Goal: Complete application form: Complete application form

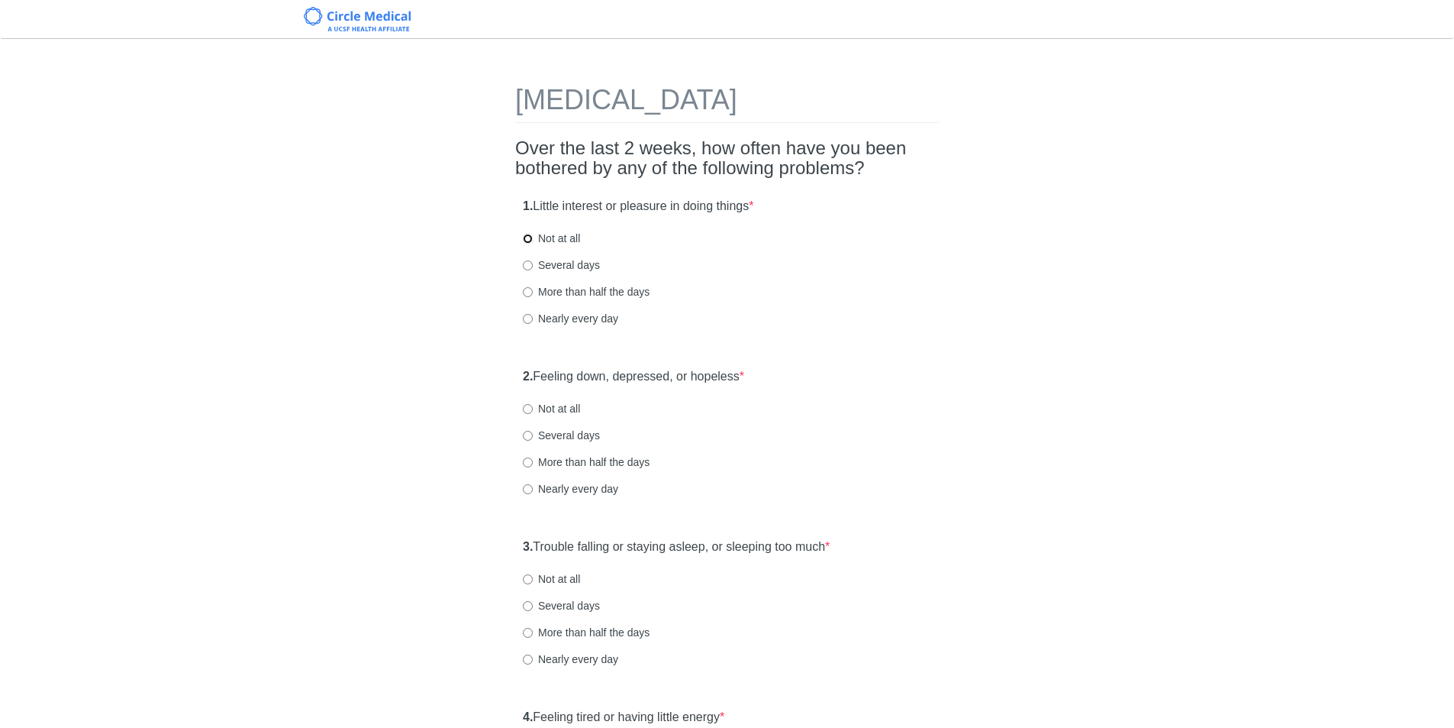
click at [528, 240] on input "Not at all" at bounding box center [528, 239] width 10 height 10
radio input "true"
click at [529, 407] on input "Not at all" at bounding box center [528, 409] width 10 height 10
radio input "true"
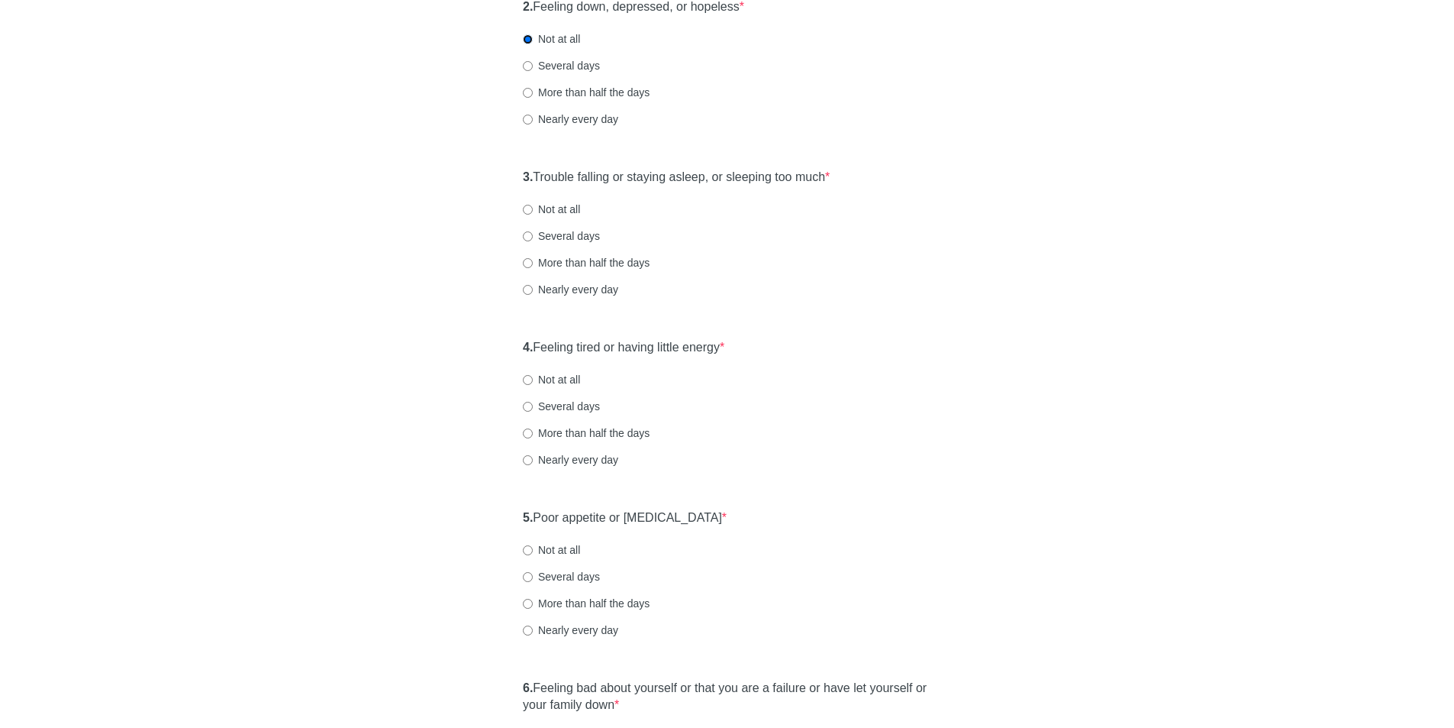
scroll to position [382, 0]
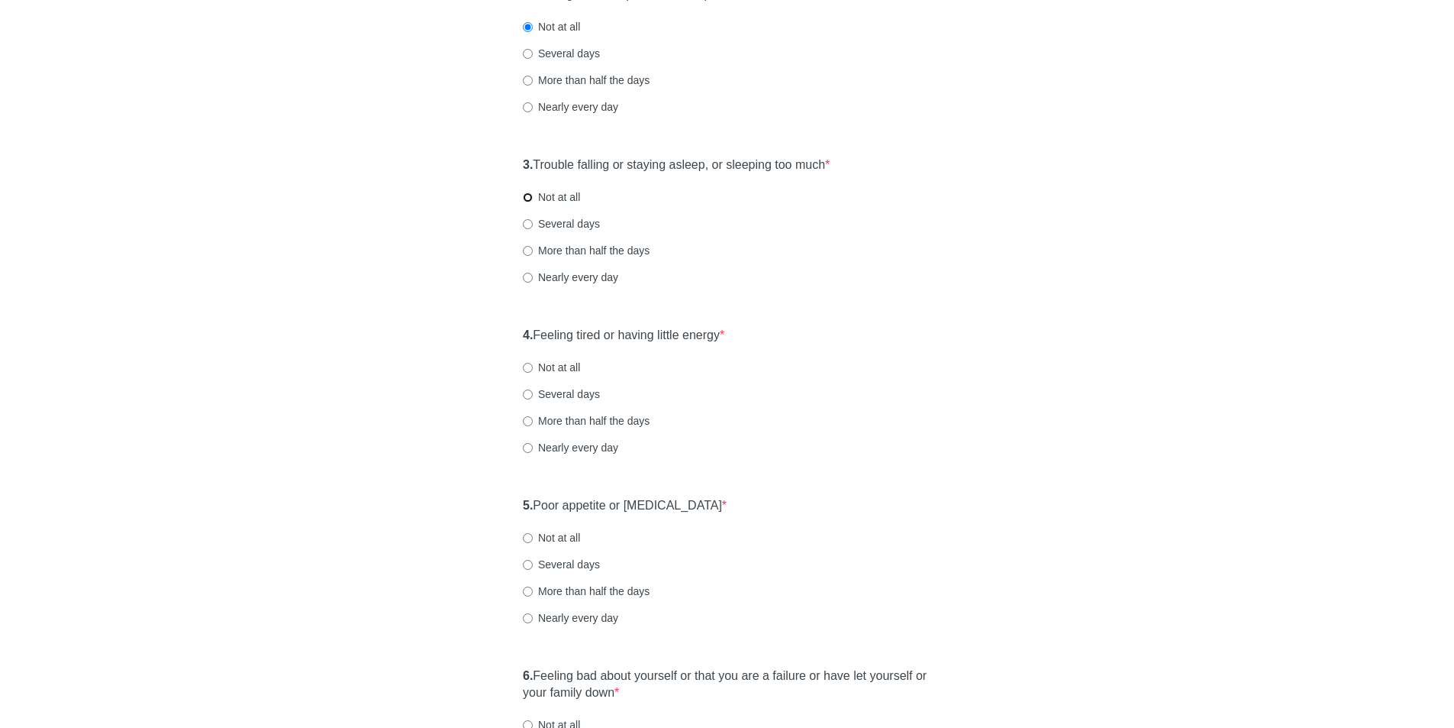
click at [525, 193] on input "Not at all" at bounding box center [528, 197] width 10 height 10
radio input "true"
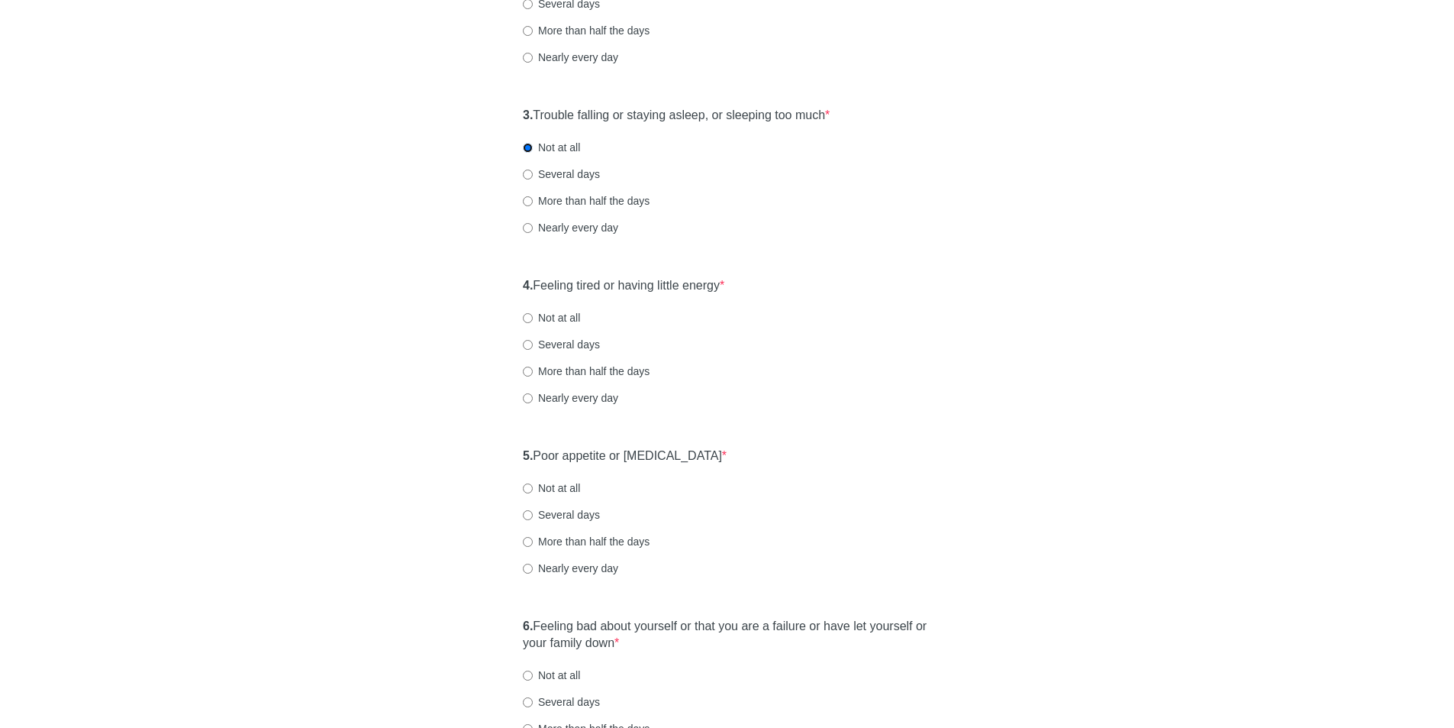
scroll to position [458, 0]
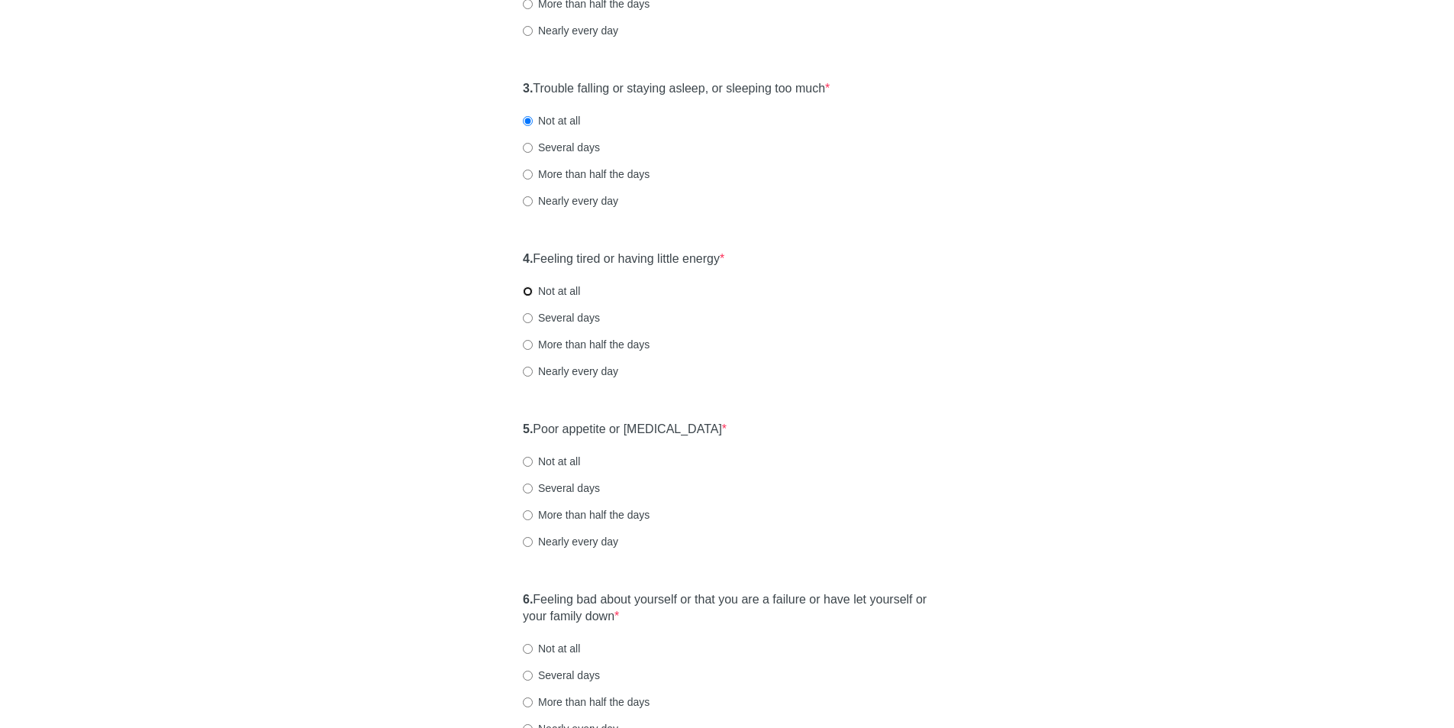
click at [524, 292] on input "Not at all" at bounding box center [528, 291] width 10 height 10
radio input "true"
click at [527, 143] on input "Several days" at bounding box center [528, 148] width 10 height 10
radio input "true"
click at [534, 117] on label "Not at all" at bounding box center [551, 120] width 57 height 15
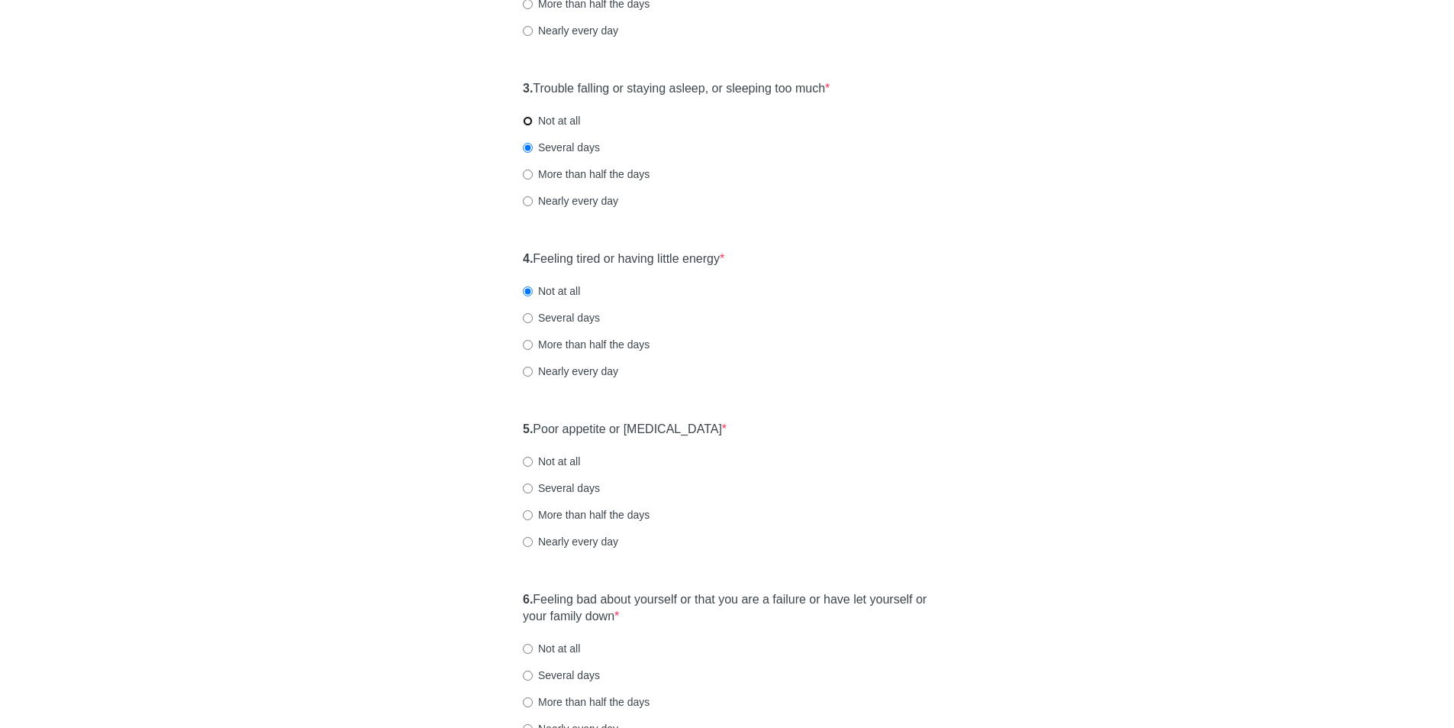
click at [533, 117] on input "Not at all" at bounding box center [528, 121] width 10 height 10
radio input "true"
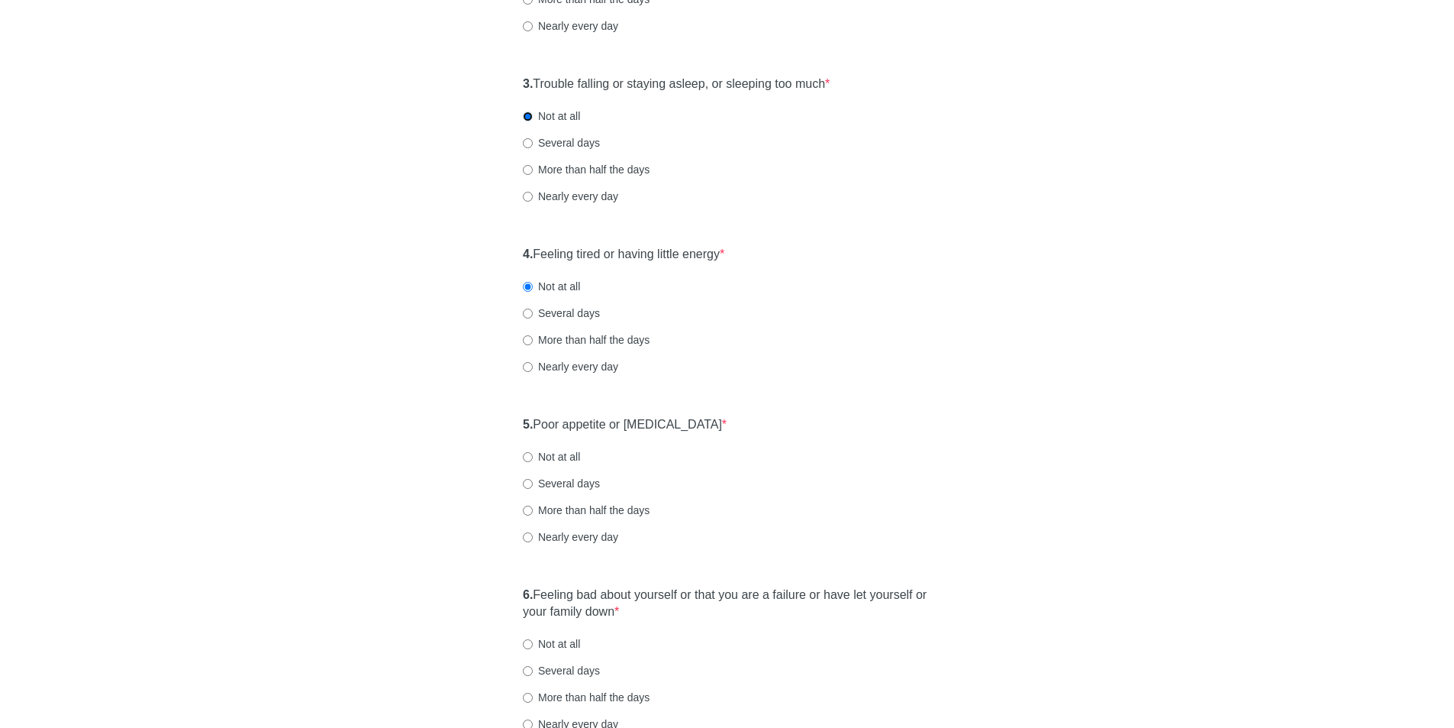
scroll to position [611, 0]
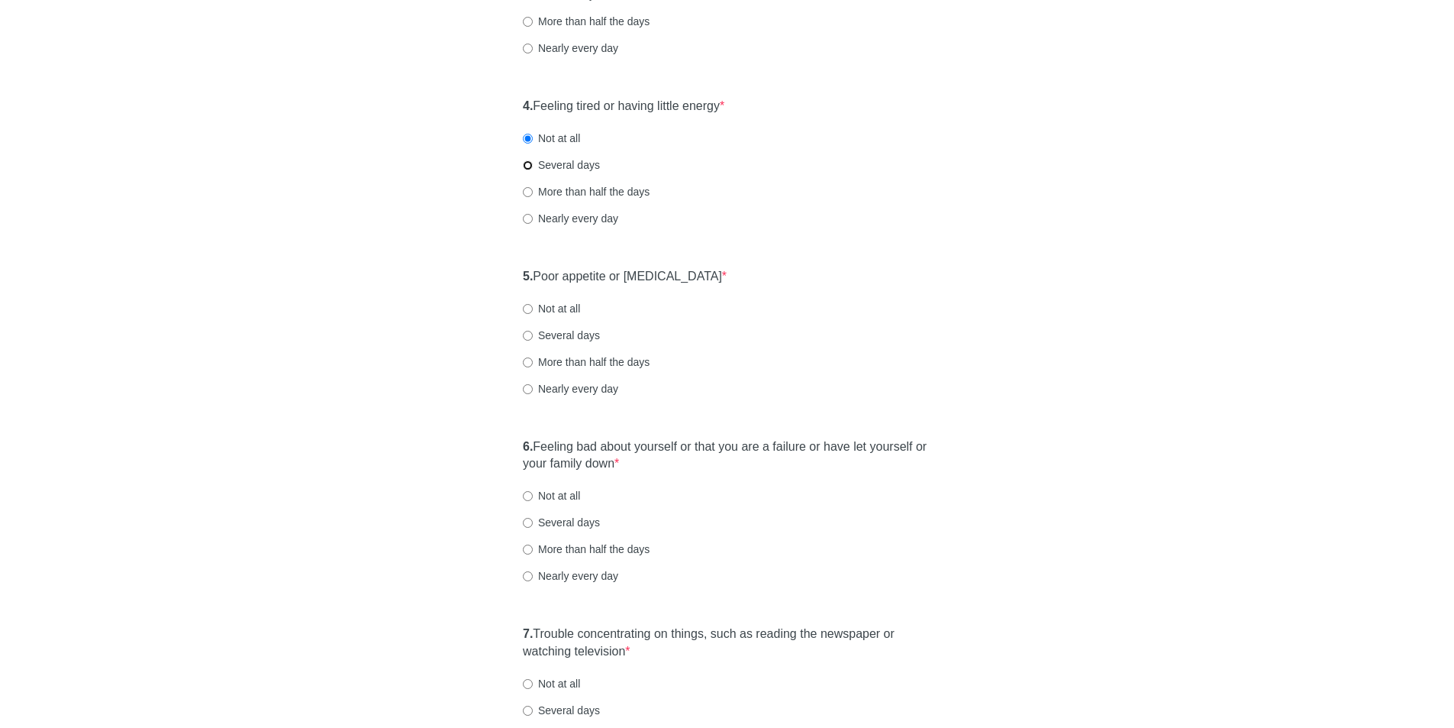
click at [528, 167] on input "Several days" at bounding box center [528, 165] width 10 height 10
radio input "true"
click at [527, 335] on input "Several days" at bounding box center [528, 336] width 10 height 10
radio input "true"
click at [525, 308] on input "Not at all" at bounding box center [528, 309] width 10 height 10
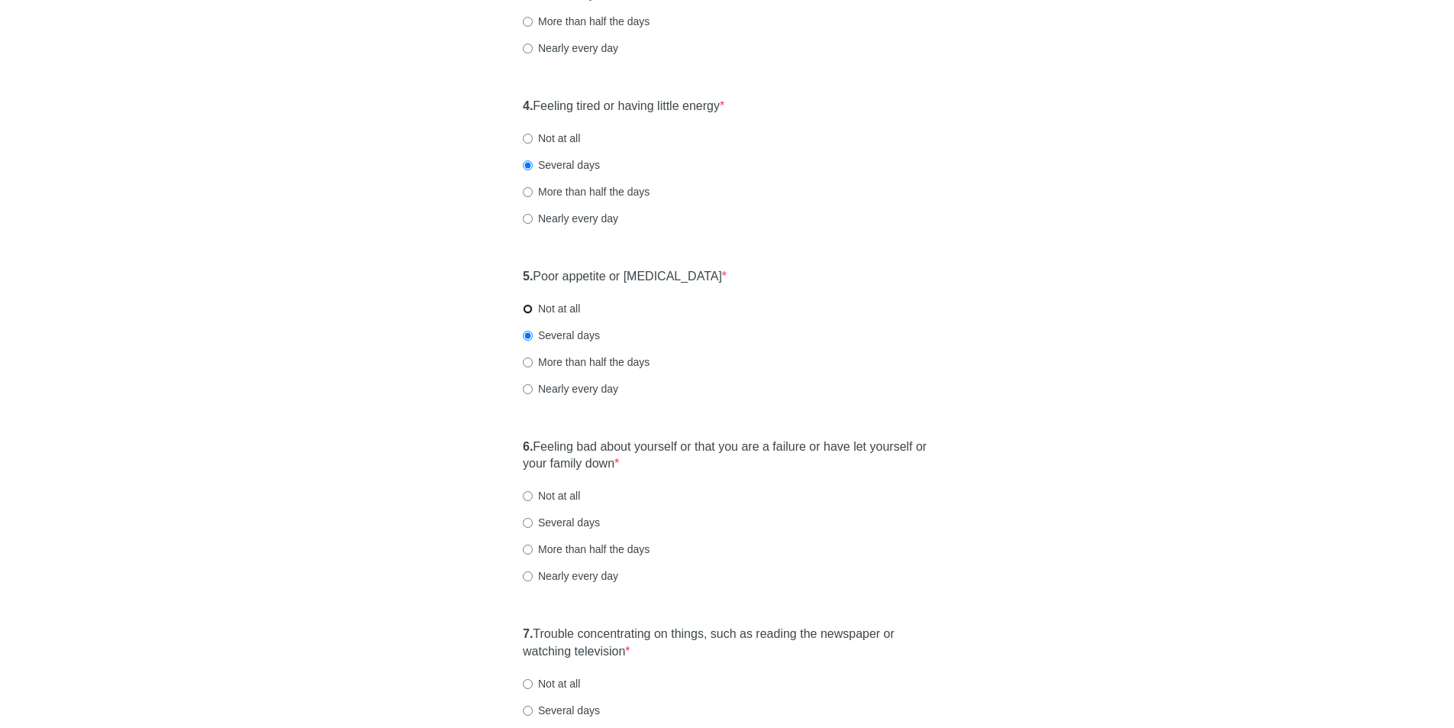
radio input "true"
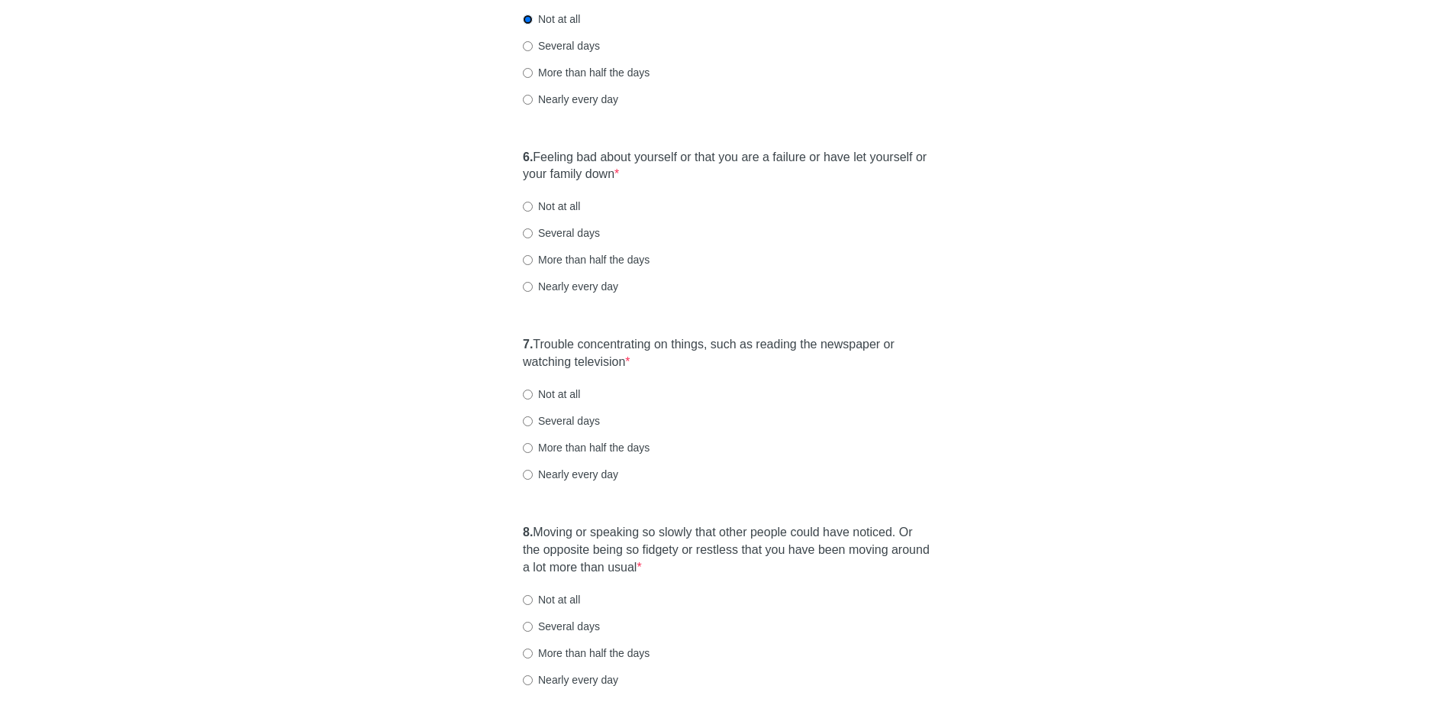
scroll to position [916, 0]
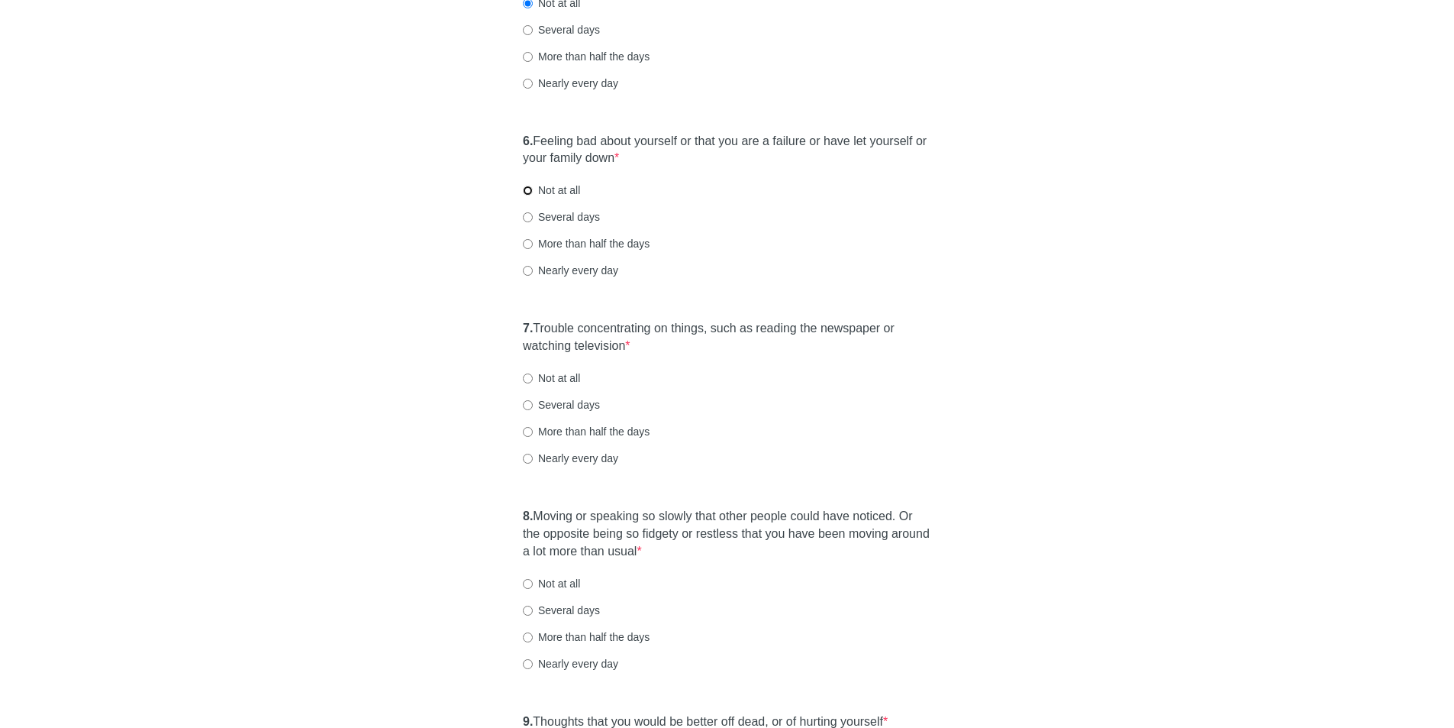
click at [531, 195] on input "Not at all" at bounding box center [528, 191] width 10 height 10
radio input "true"
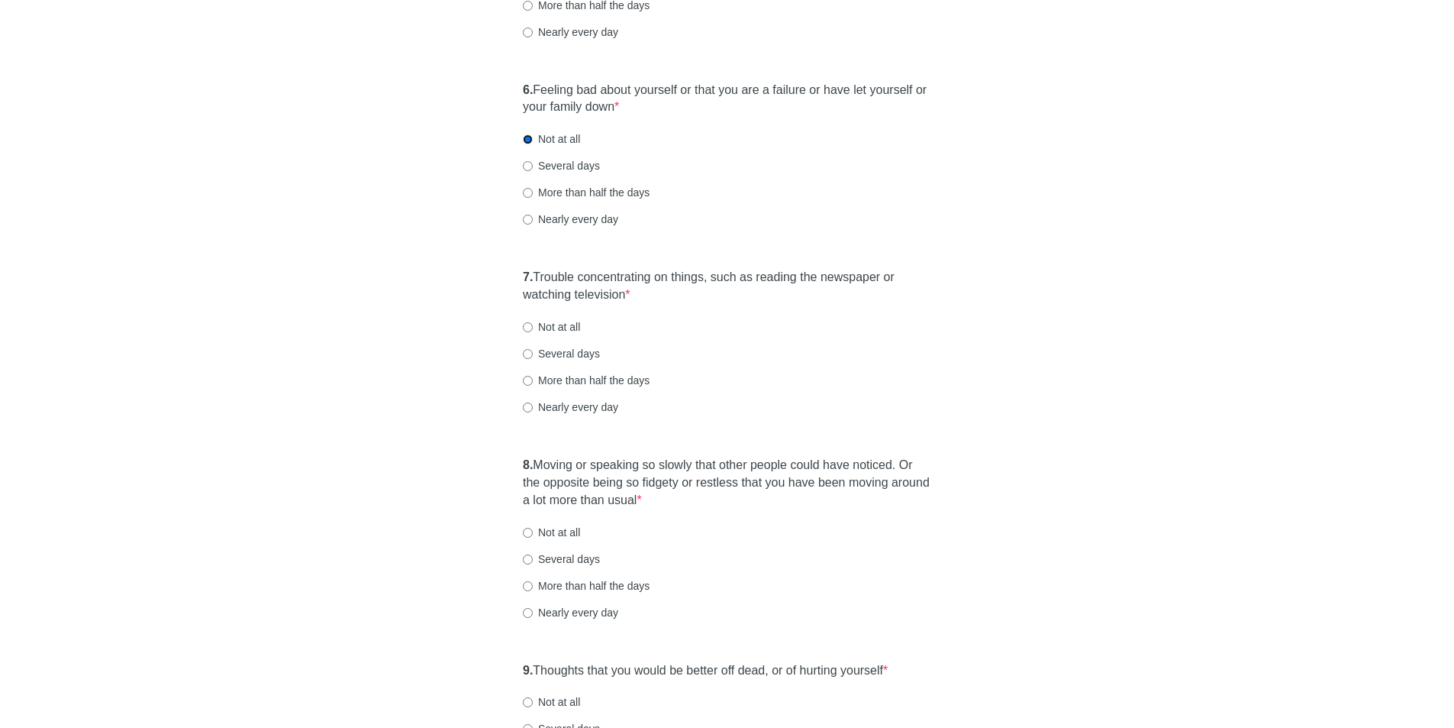
scroll to position [993, 0]
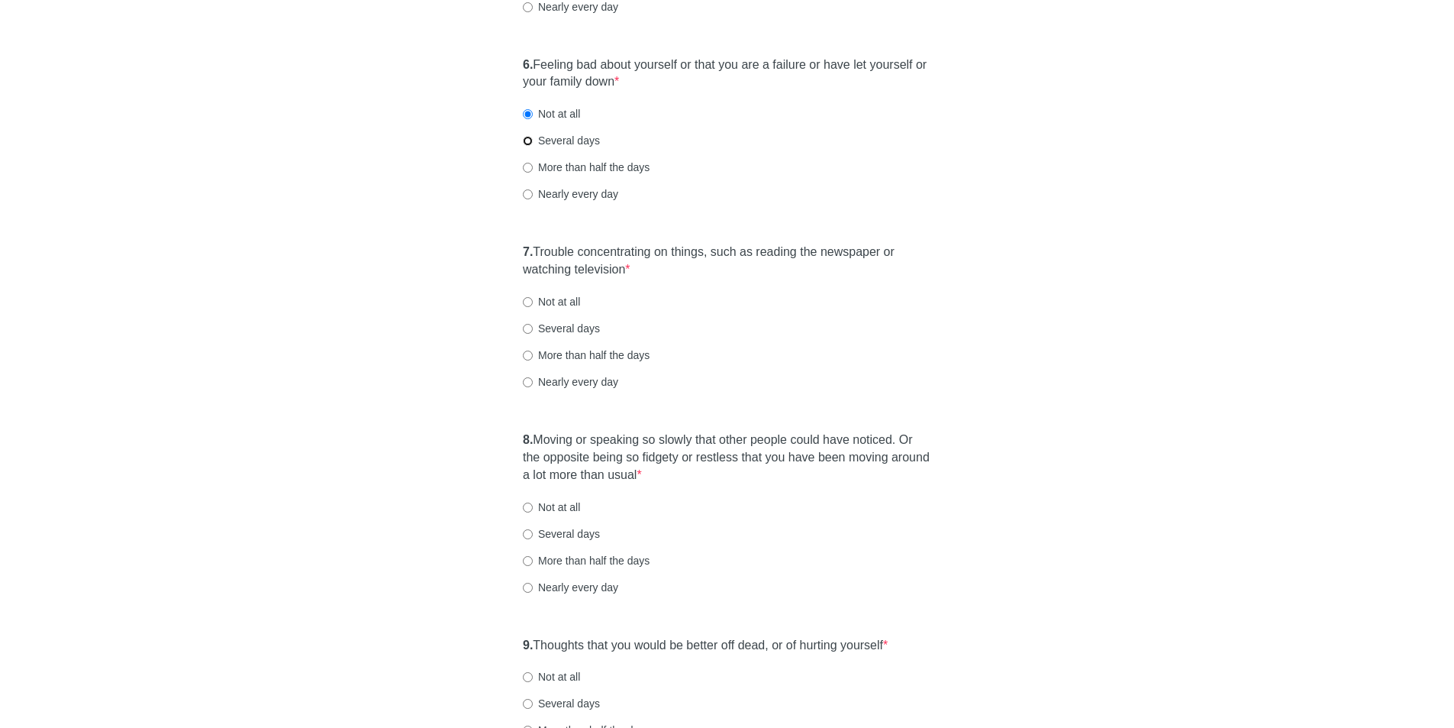
click at [531, 140] on input "Several days" at bounding box center [528, 141] width 10 height 10
radio input "true"
click at [527, 118] on input "Not at all" at bounding box center [528, 114] width 10 height 10
radio input "true"
click at [522, 304] on div "7. Trouble concentrating on things, such as reading the newspaper or watching t…" at bounding box center [727, 324] width 424 height 176
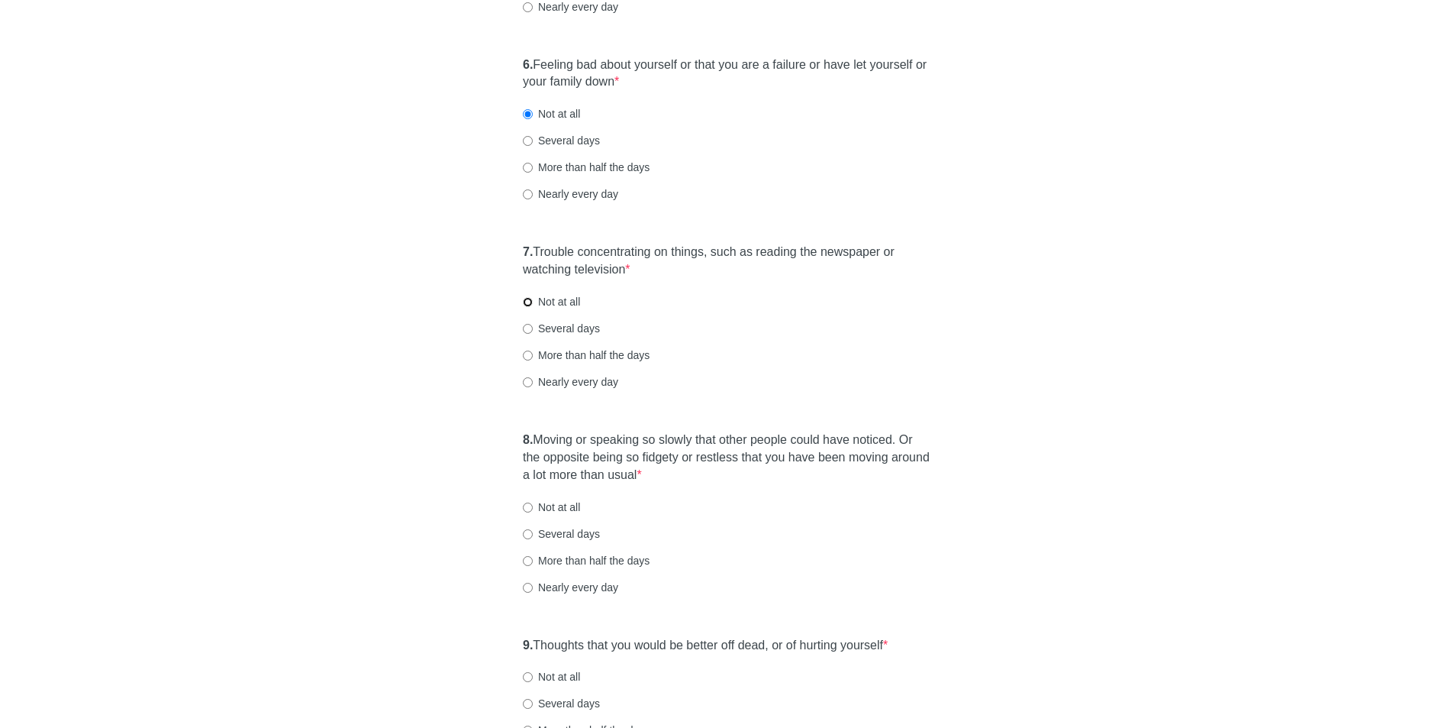
click at [525, 302] on input "Not at all" at bounding box center [528, 302] width 10 height 10
radio input "true"
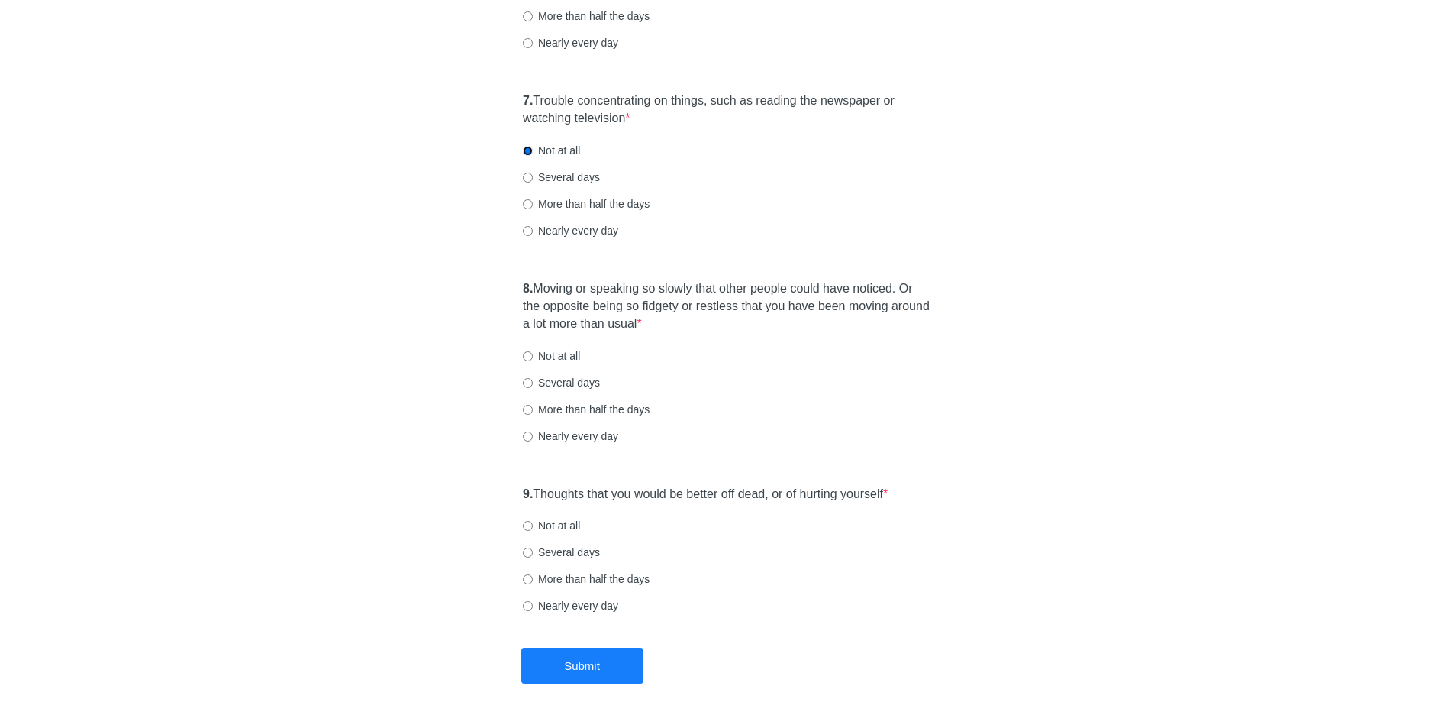
scroll to position [1145, 0]
click at [520, 353] on div "8. Moving or speaking so slowly that other people could have noticed. Or the op…" at bounding box center [727, 368] width 424 height 194
click at [525, 353] on input "Not at all" at bounding box center [528, 355] width 10 height 10
radio input "true"
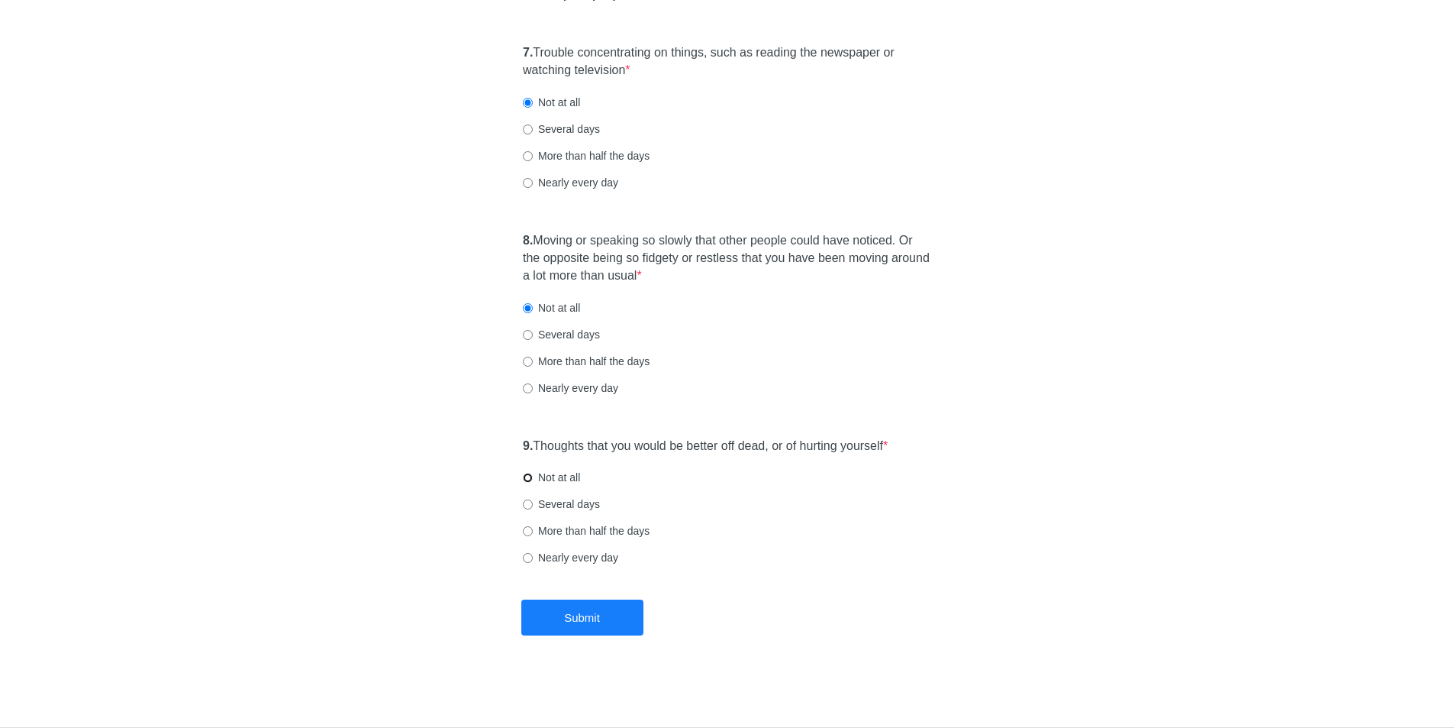
click at [525, 473] on input "Not at all" at bounding box center [528, 478] width 10 height 10
radio input "true"
click at [521, 334] on div "8. Moving or speaking so slowly that other people could have noticed. Or the op…" at bounding box center [727, 321] width 424 height 194
click at [520, 335] on div "8. Moving or speaking so slowly that other people could have noticed. Or the op…" at bounding box center [727, 321] width 424 height 194
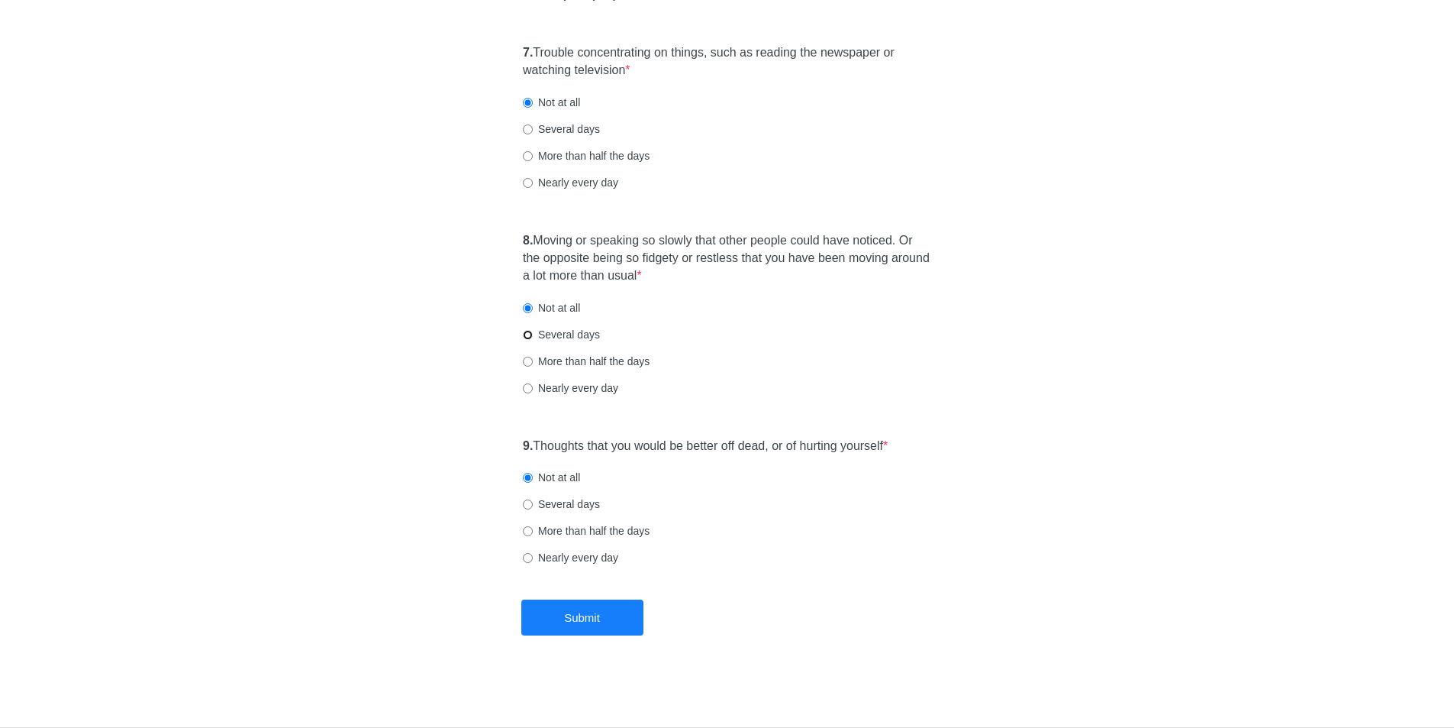
click at [525, 332] on input "Several days" at bounding box center [528, 335] width 10 height 10
radio input "true"
click at [602, 609] on button "Submit" at bounding box center [582, 617] width 122 height 36
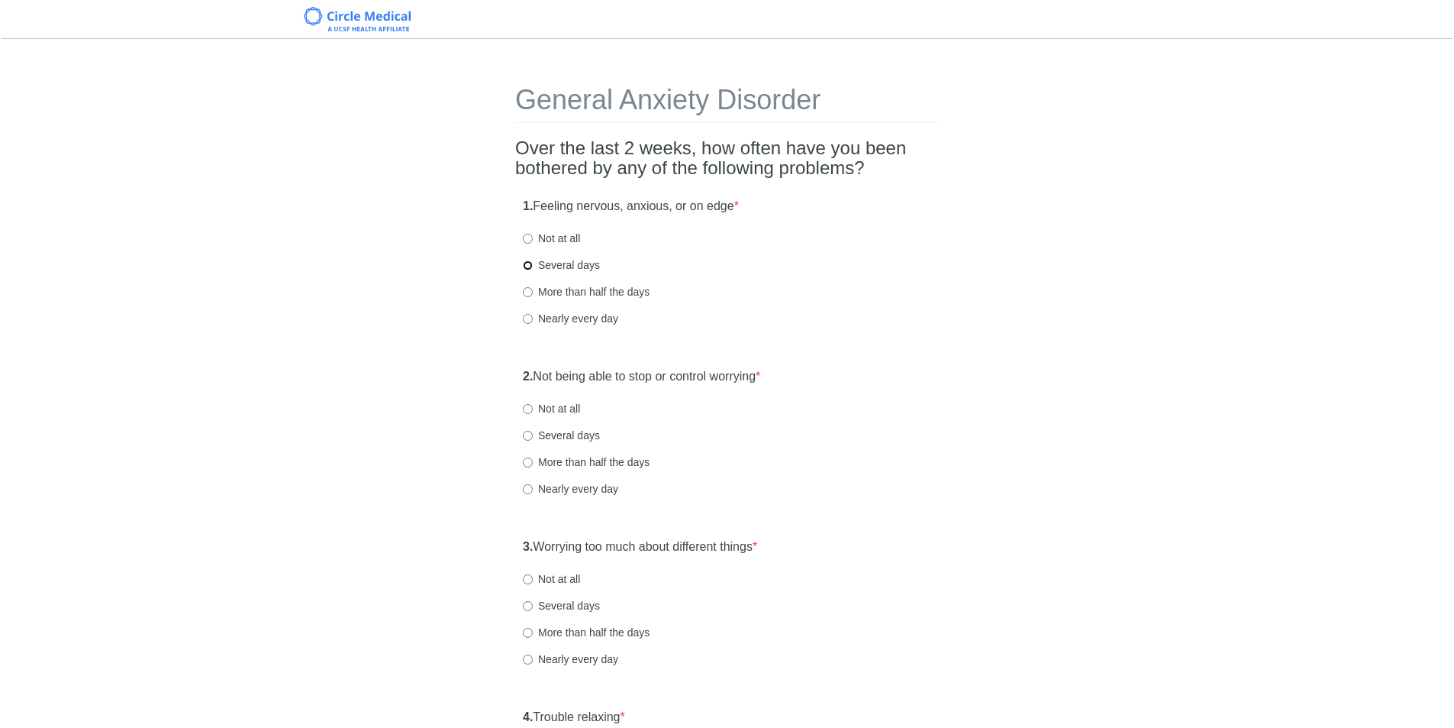
click at [528, 266] on input "Several days" at bounding box center [528, 265] width 10 height 10
radio input "true"
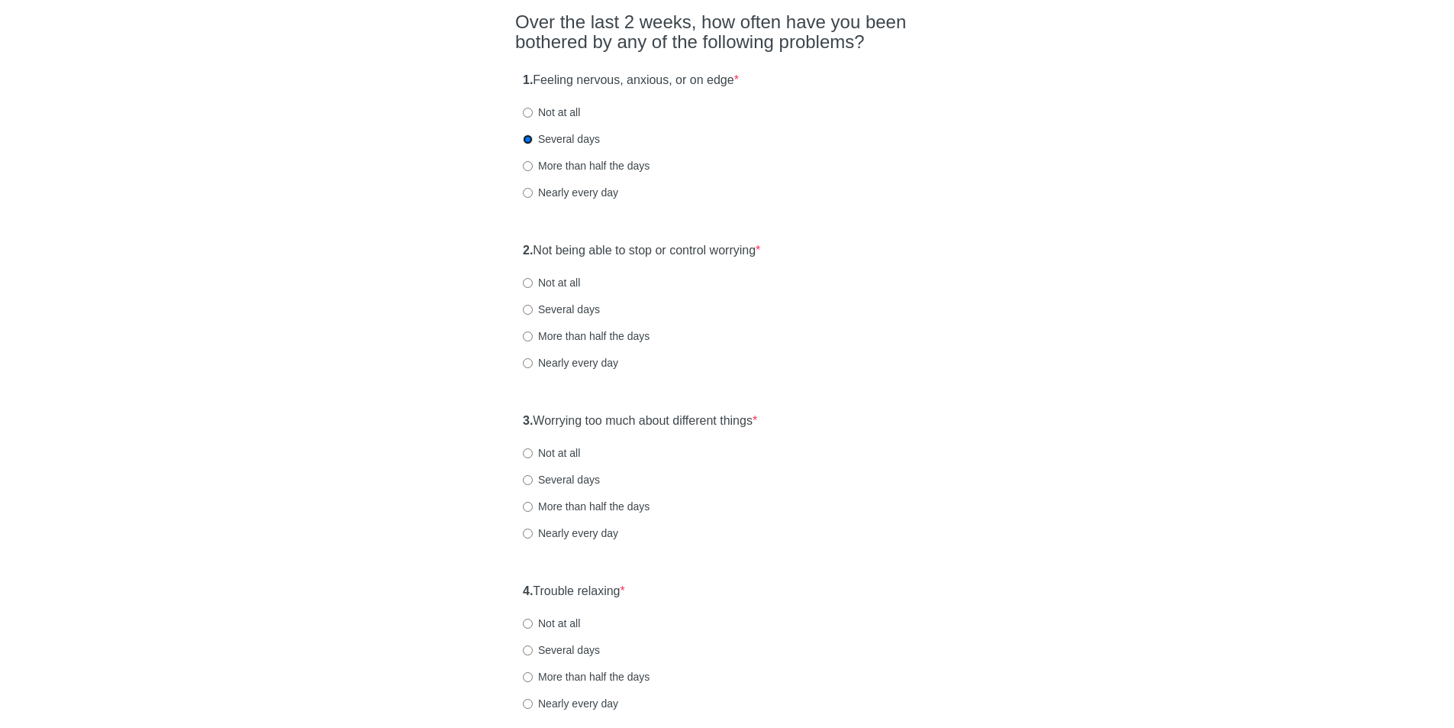
scroll to position [153, 0]
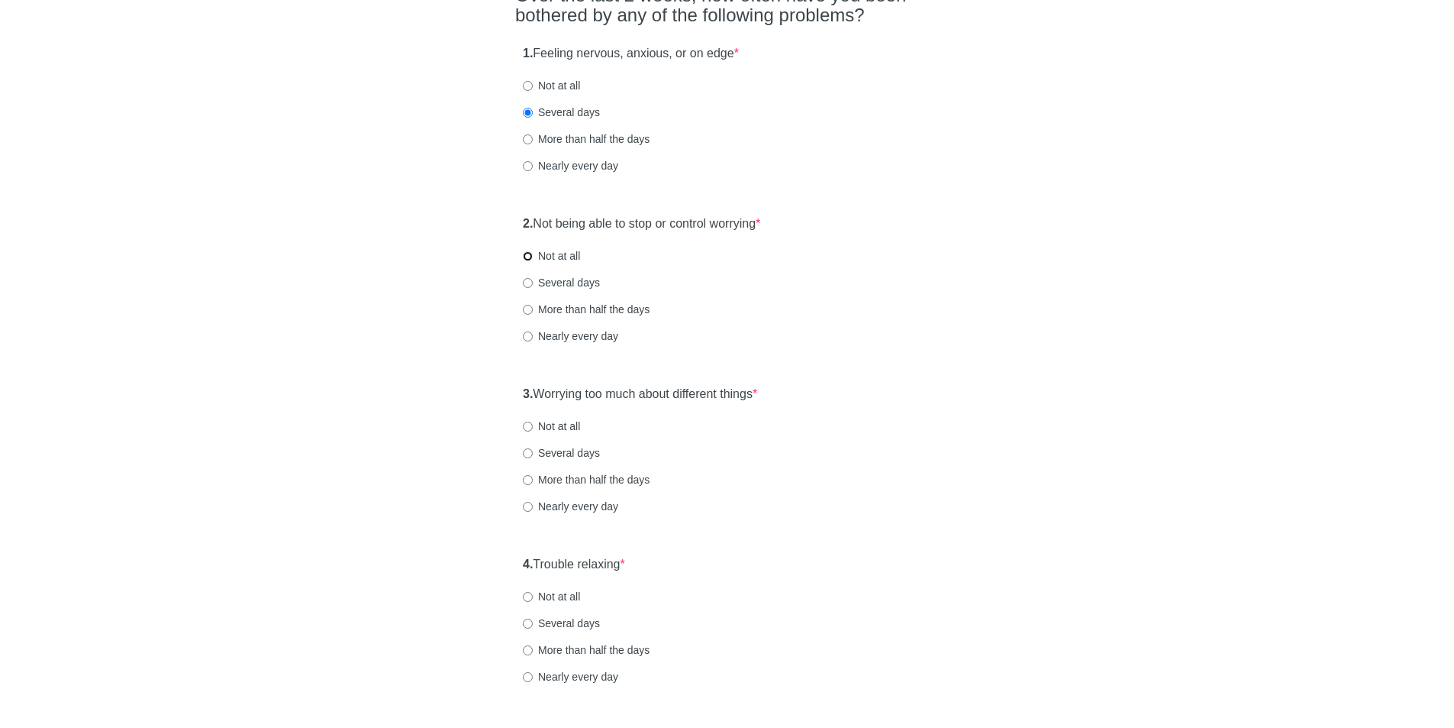
click at [527, 257] on input "Not at all" at bounding box center [528, 256] width 10 height 10
radio input "true"
click at [531, 282] on input "Several days" at bounding box center [528, 283] width 10 height 10
radio input "true"
click at [532, 251] on input "Not at all" at bounding box center [528, 256] width 10 height 10
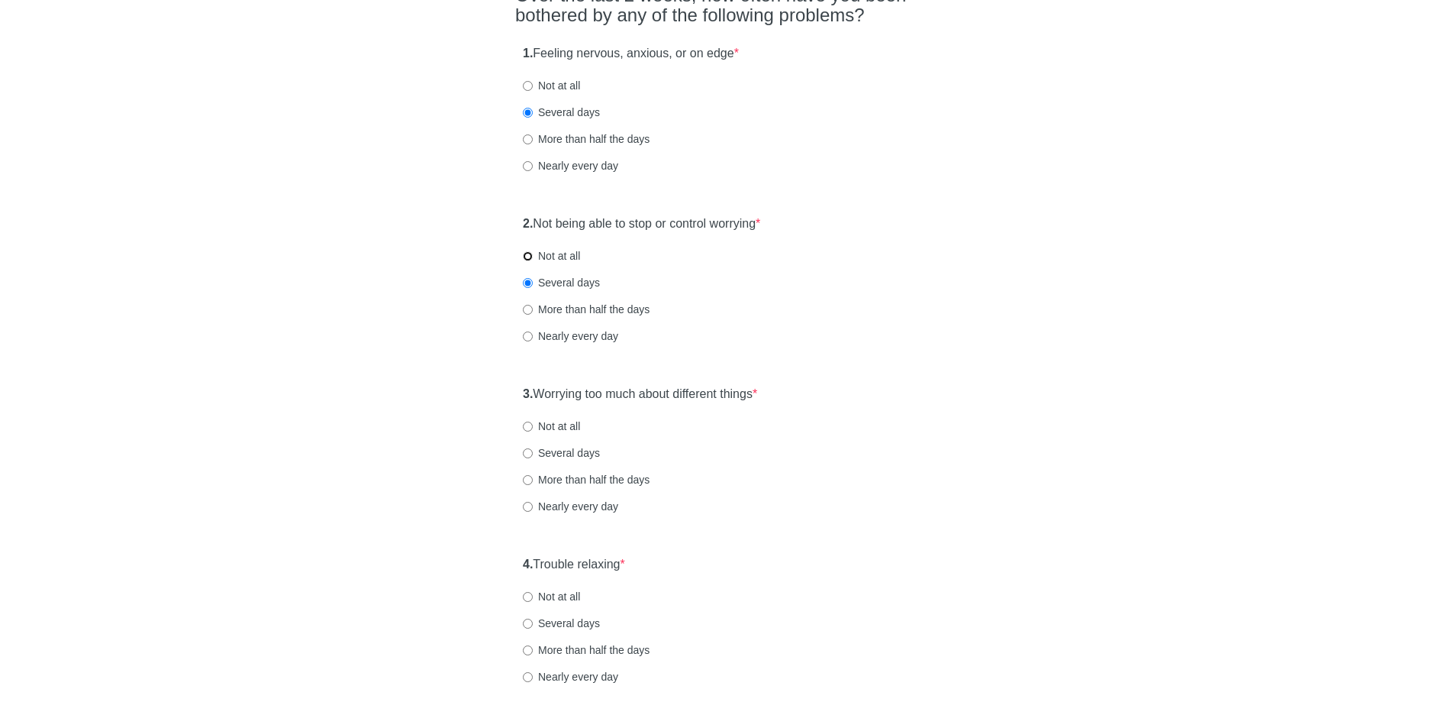
radio input "true"
click at [526, 428] on input "Not at all" at bounding box center [528, 426] width 10 height 10
radio input "true"
click at [527, 276] on label "Several days" at bounding box center [561, 282] width 77 height 15
click at [527, 278] on input "Several days" at bounding box center [528, 283] width 10 height 10
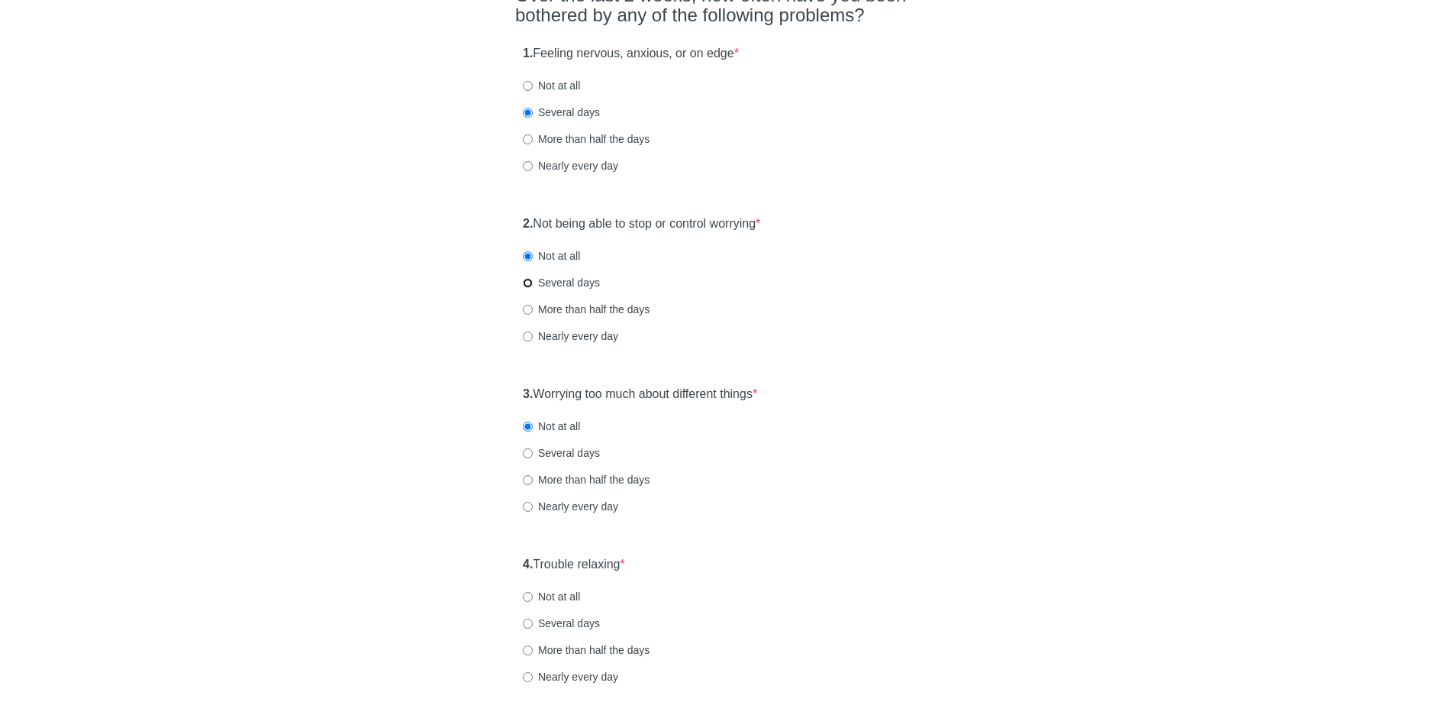
radio input "true"
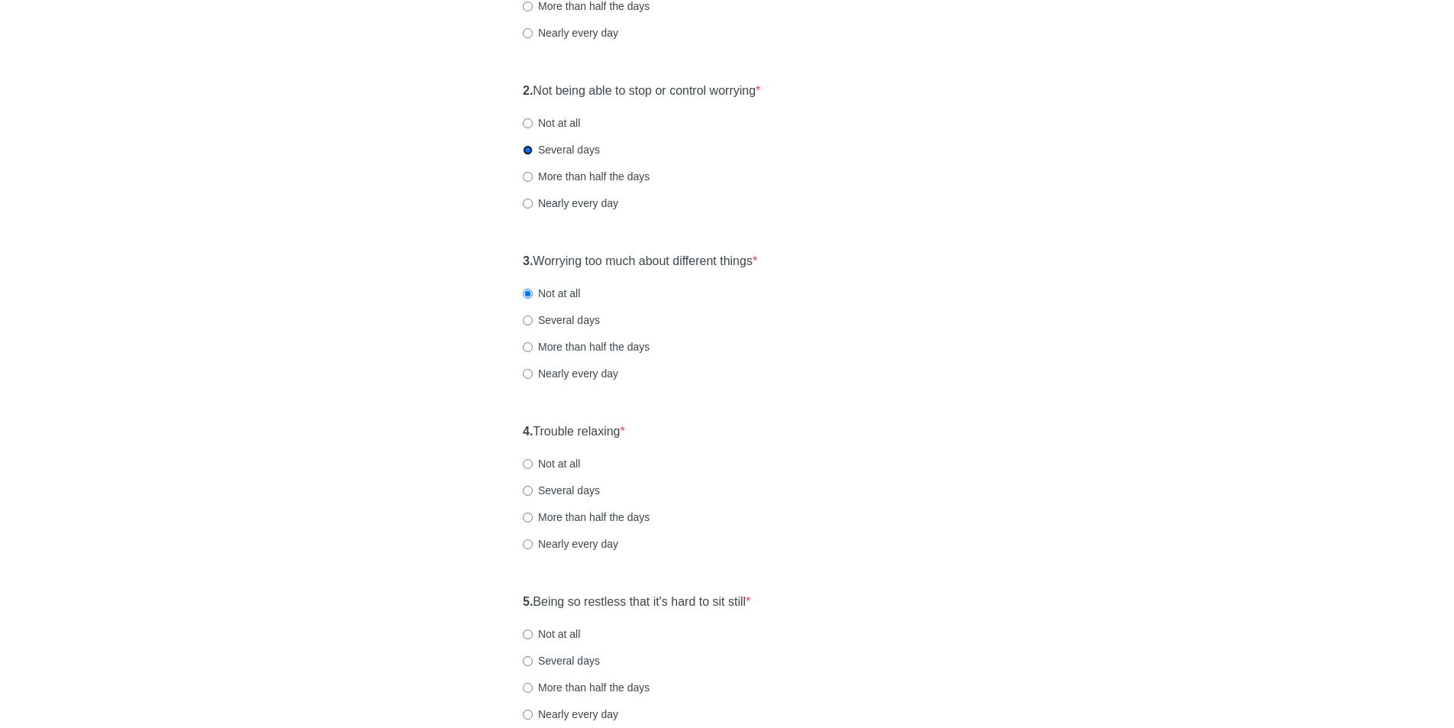
scroll to position [382, 0]
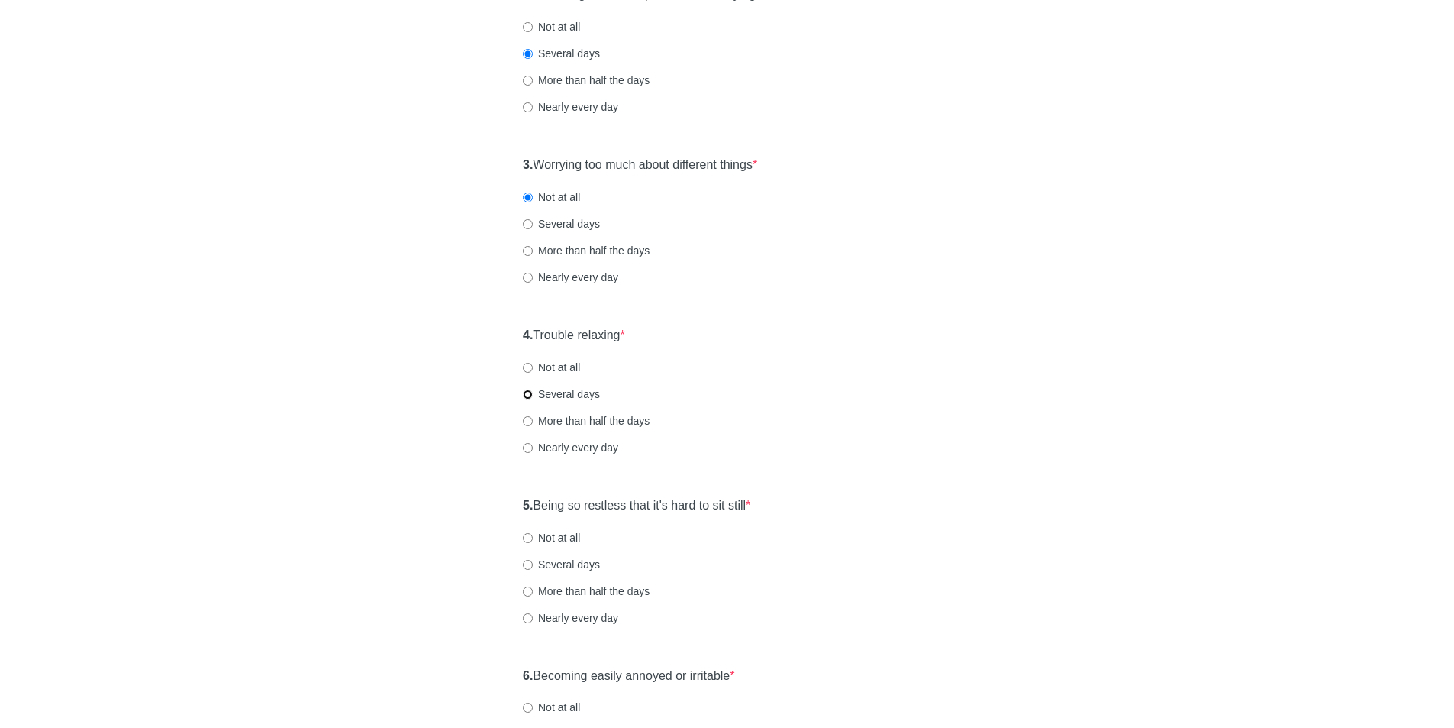
click at [525, 392] on input "Several days" at bounding box center [528, 394] width 10 height 10
radio input "true"
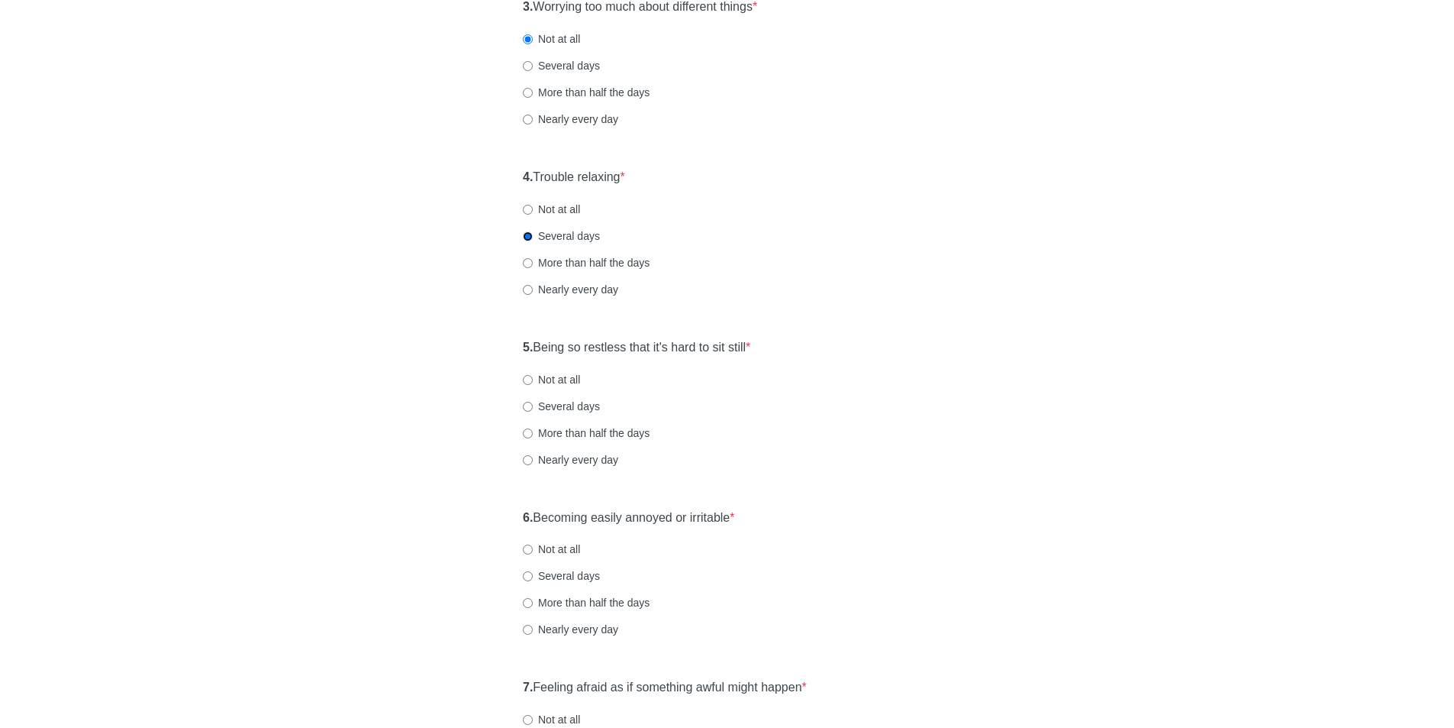
scroll to position [611, 0]
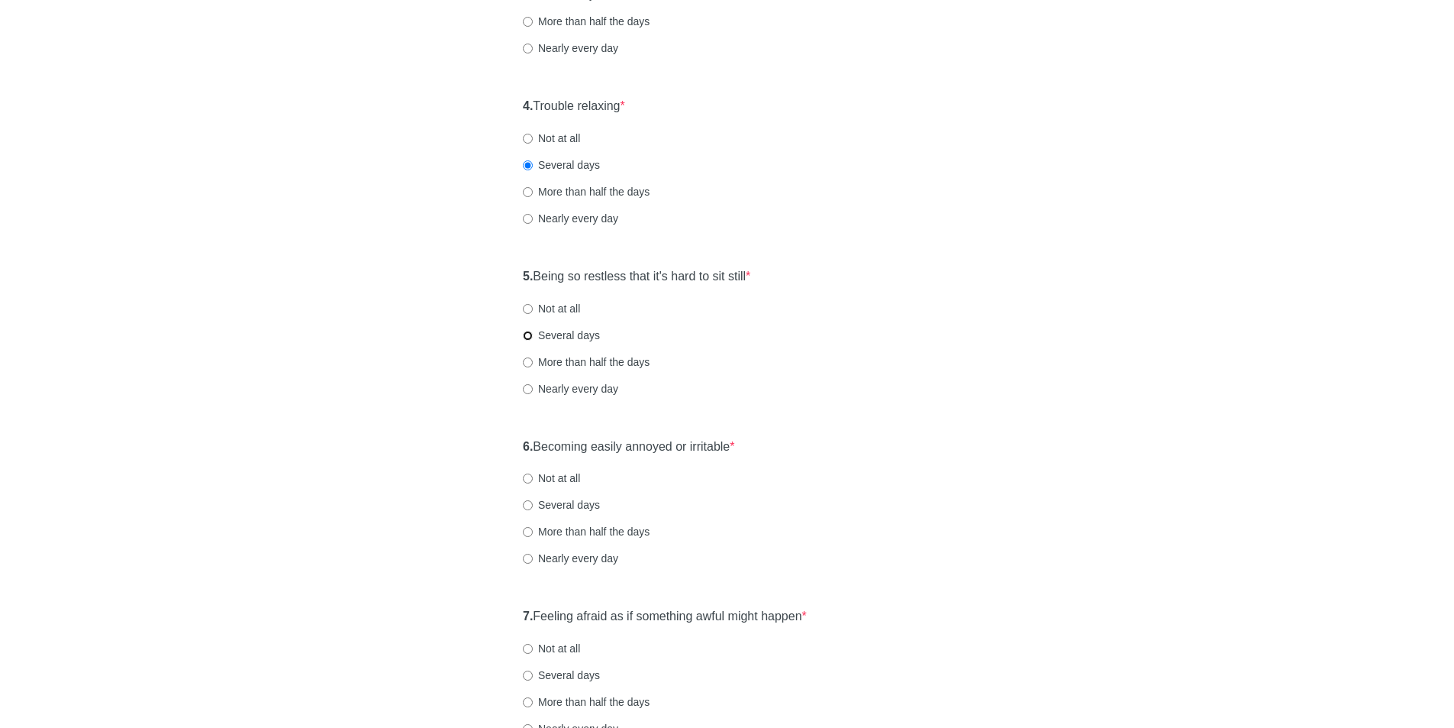
click at [530, 334] on input "Several days" at bounding box center [528, 336] width 10 height 10
radio input "true"
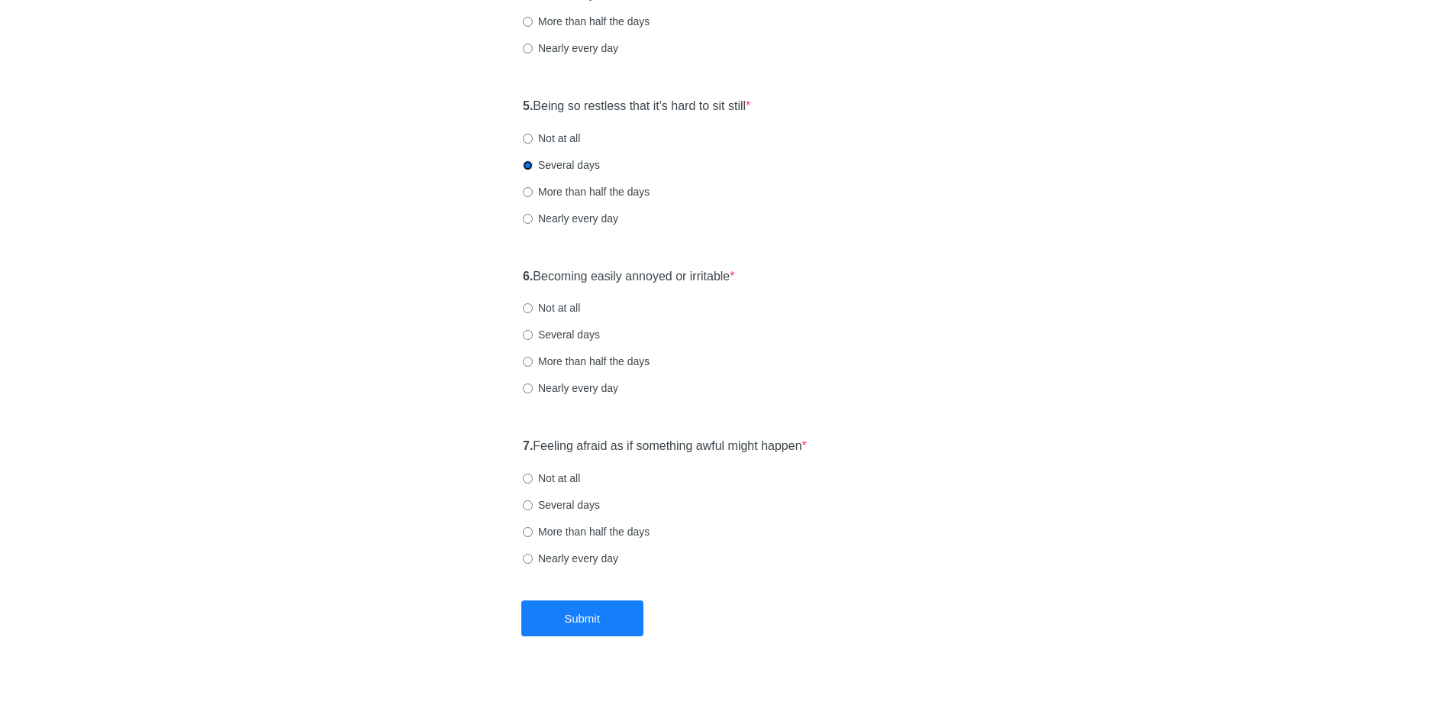
scroll to position [782, 0]
click at [527, 334] on input "Several days" at bounding box center [528, 334] width 10 height 10
radio input "true"
click at [529, 502] on input "Several days" at bounding box center [528, 504] width 10 height 10
radio input "true"
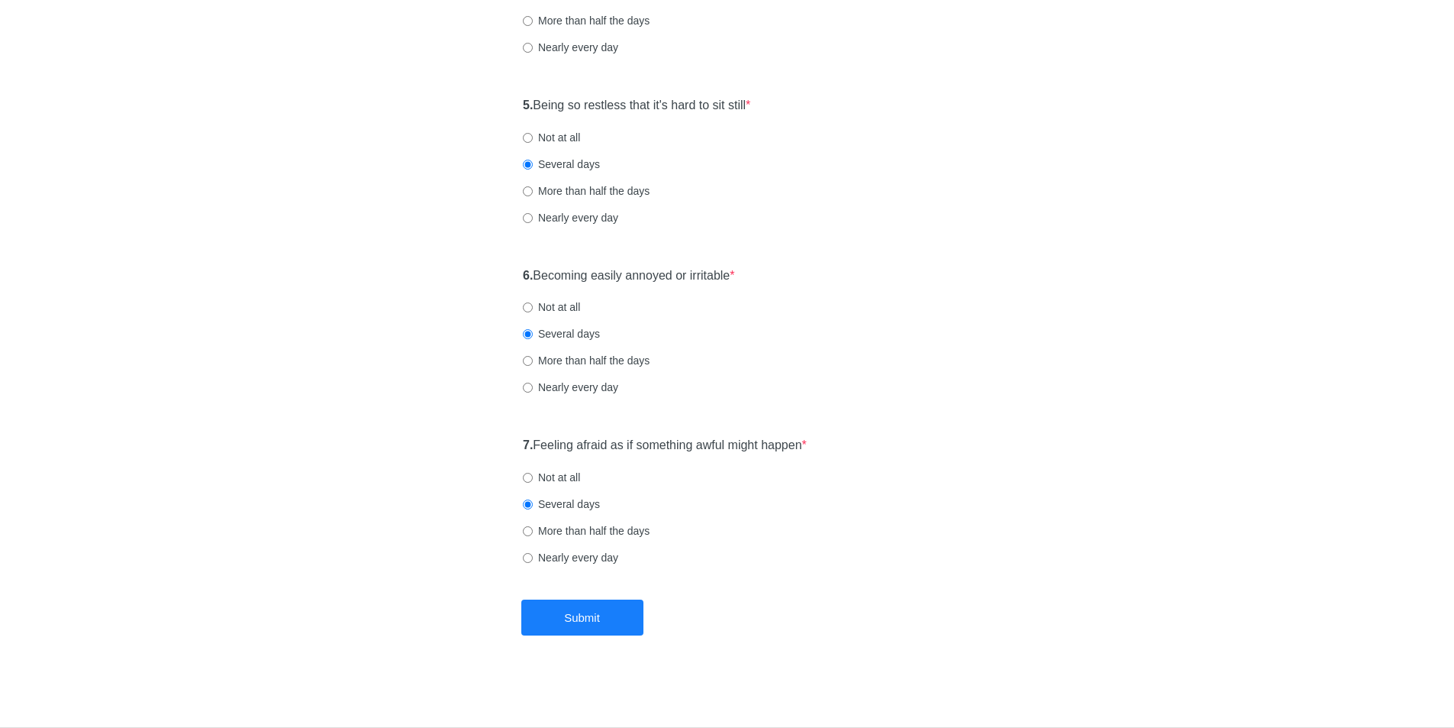
click at [532, 484] on label "Not at all" at bounding box center [551, 477] width 57 height 15
click at [532, 483] on input "Not at all" at bounding box center [528, 478] width 10 height 10
radio input "true"
click at [589, 608] on button "Submit" at bounding box center [582, 617] width 122 height 36
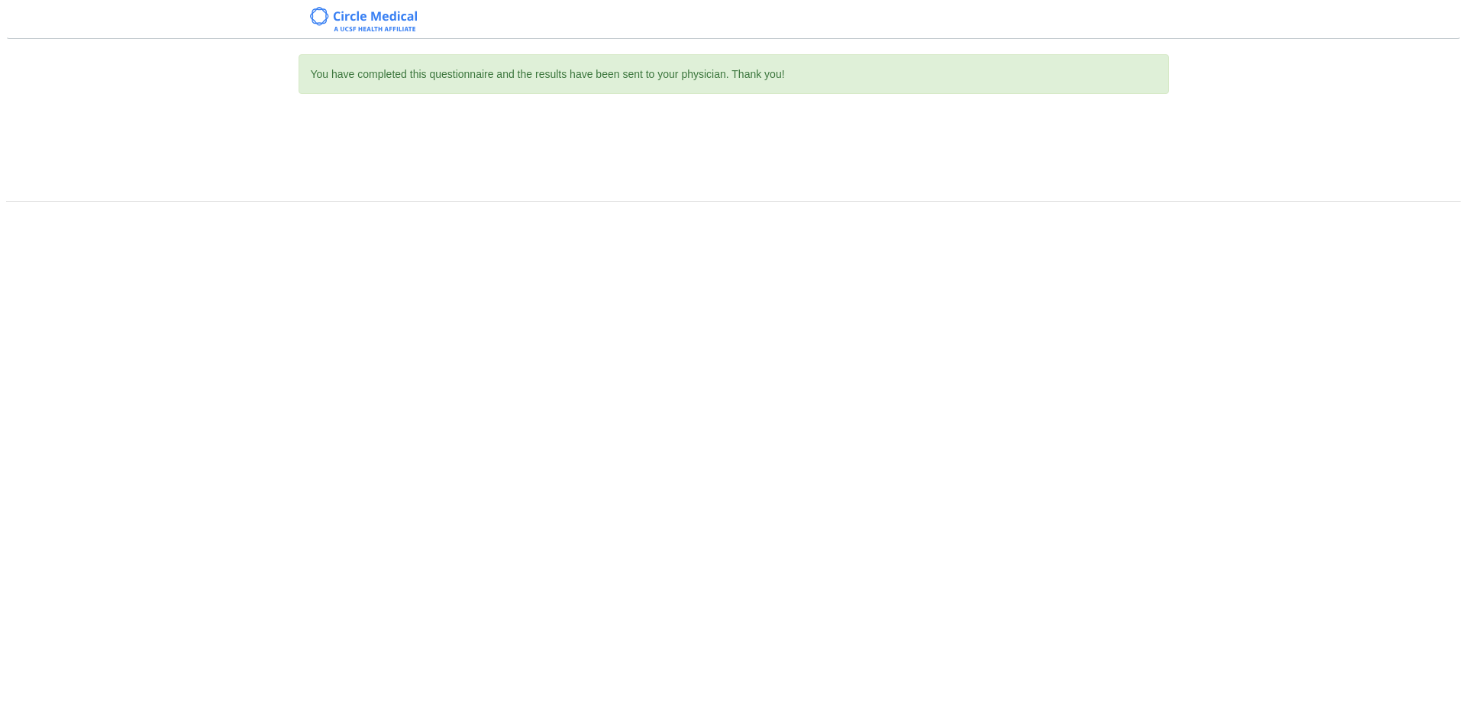
scroll to position [0, 0]
